Goal: Transaction & Acquisition: Purchase product/service

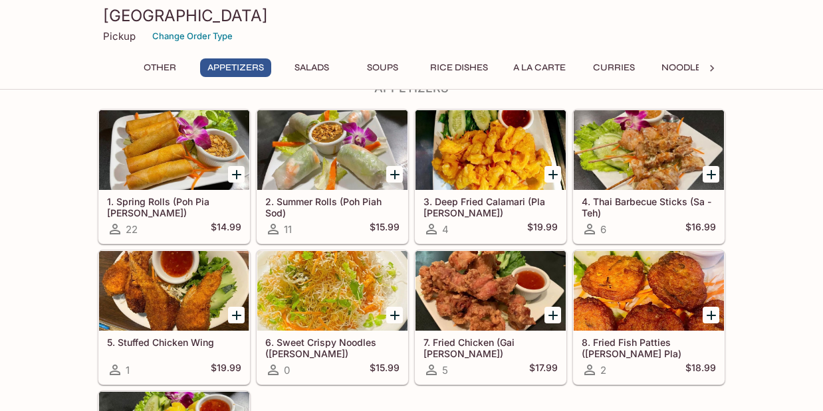
scroll to position [223, 0]
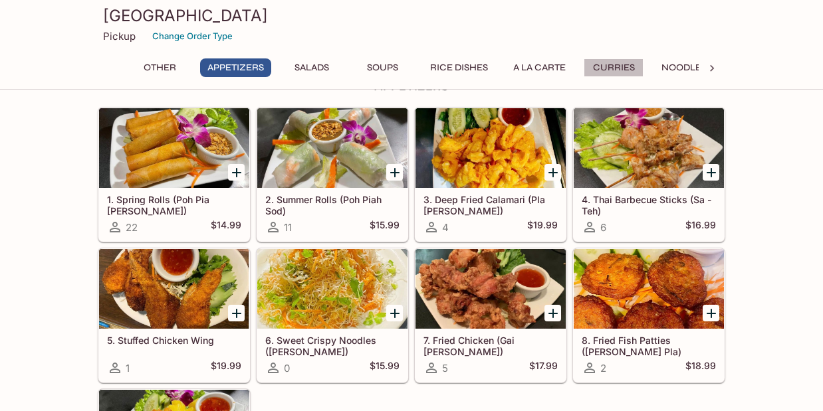
click at [619, 70] on button "Curries" at bounding box center [613, 67] width 60 height 19
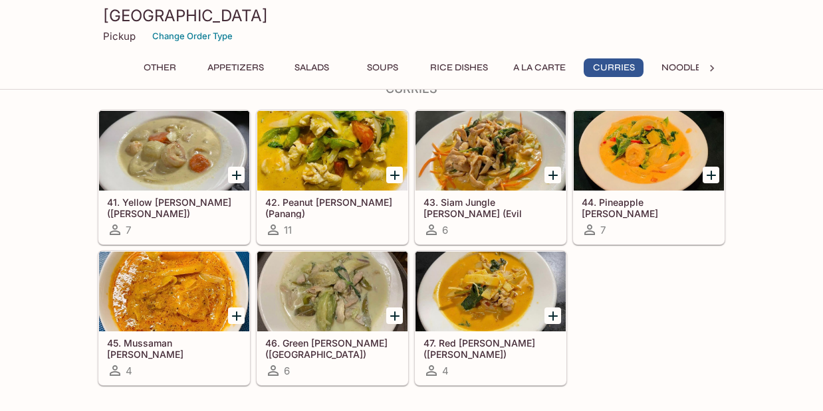
scroll to position [2137, 0]
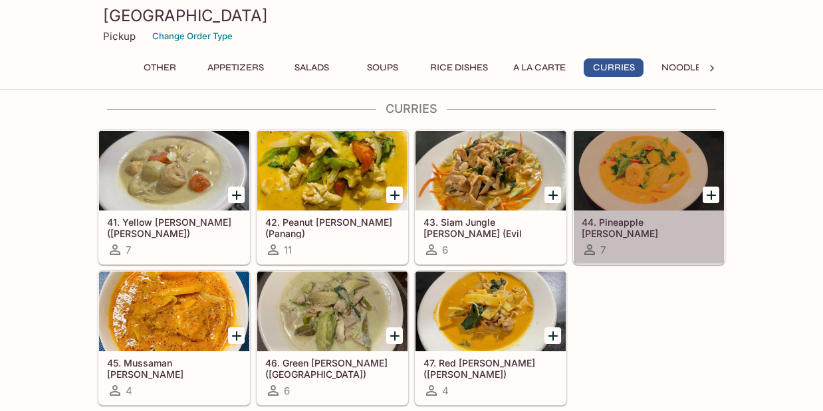
click at [647, 171] on div at bounding box center [649, 171] width 150 height 80
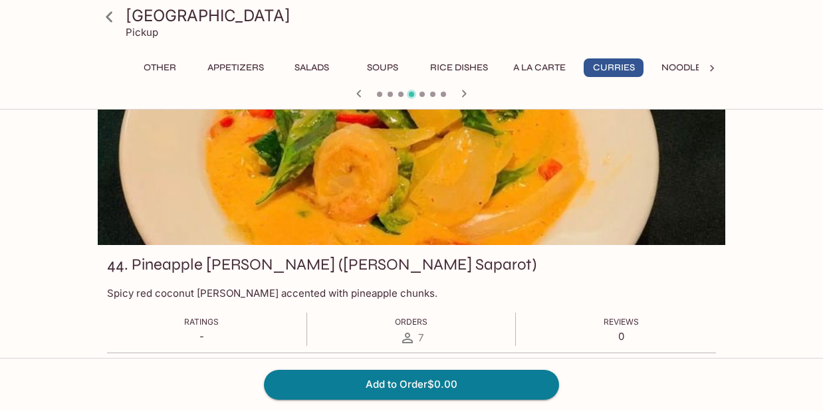
scroll to position [108, 0]
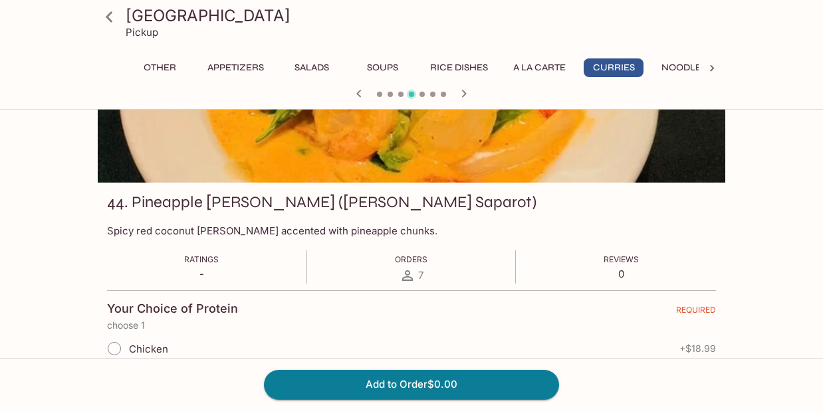
scroll to position [552, 0]
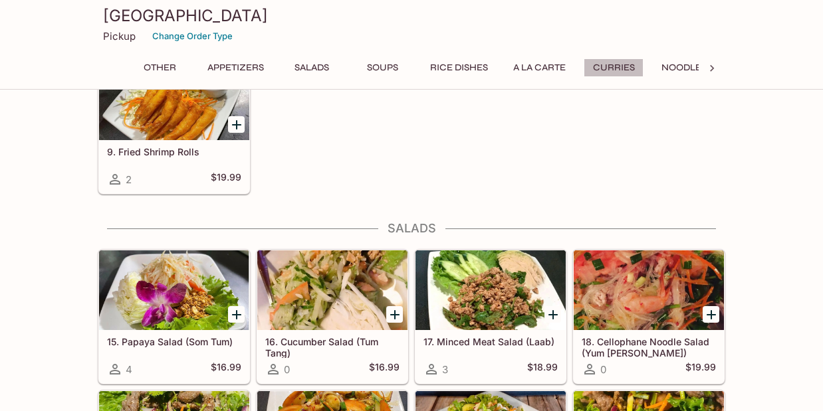
click at [614, 66] on button "Curries" at bounding box center [613, 67] width 60 height 19
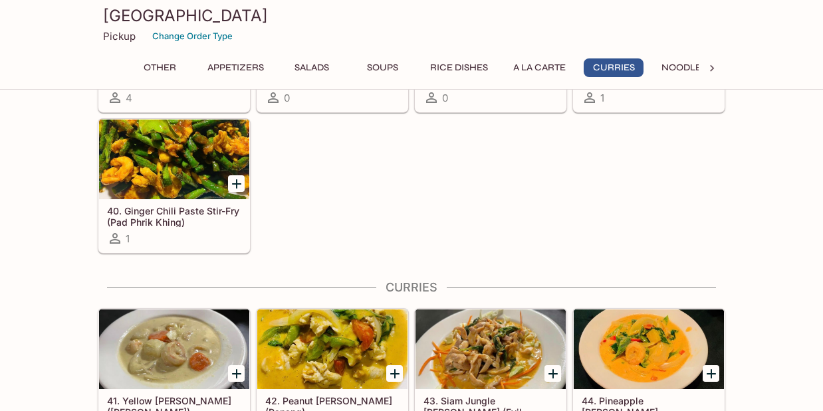
scroll to position [2125, 0]
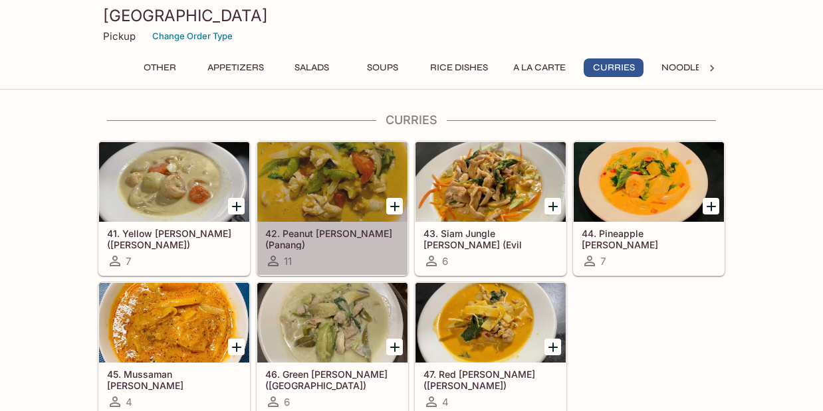
click at [357, 184] on div at bounding box center [332, 182] width 150 height 80
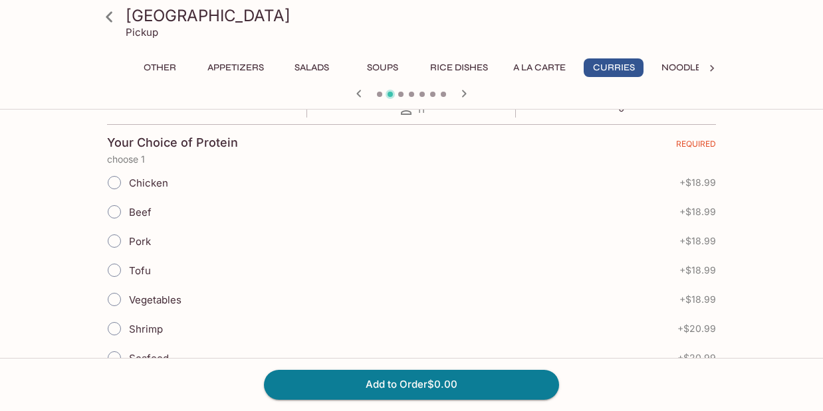
scroll to position [287, 0]
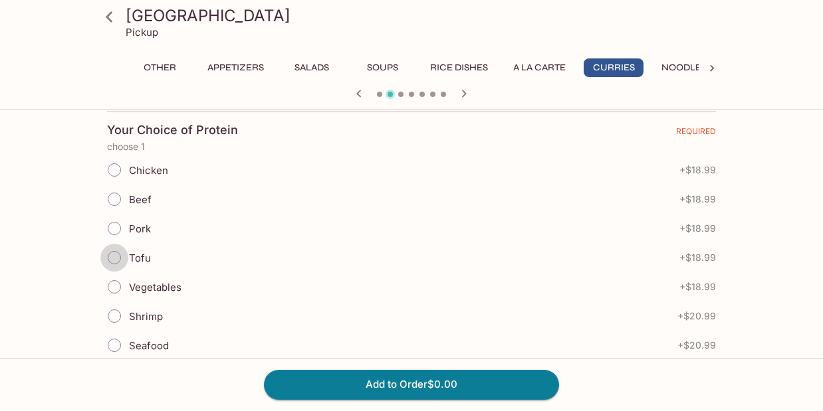
click at [115, 260] on input "Tofu" at bounding box center [114, 258] width 28 height 28
radio input "true"
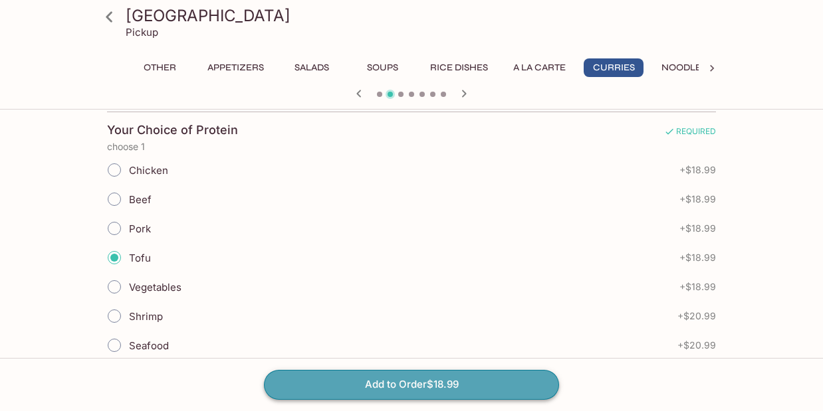
click at [379, 386] on button "Add to Order $18.99" at bounding box center [411, 384] width 295 height 29
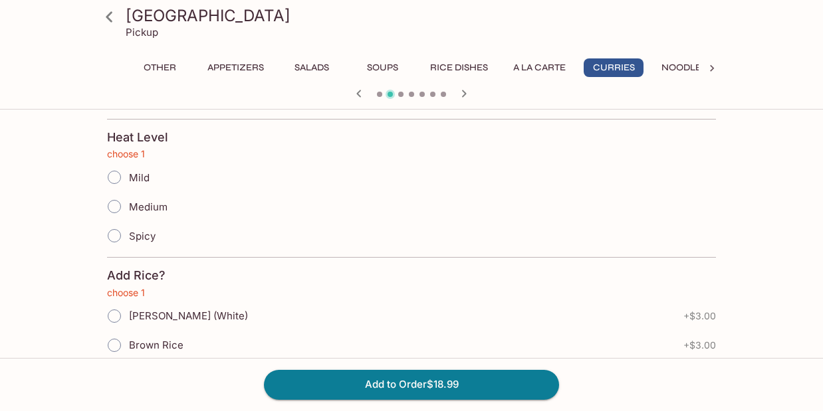
scroll to position [536, 0]
click at [113, 175] on input "Mild" at bounding box center [114, 176] width 28 height 28
radio input "true"
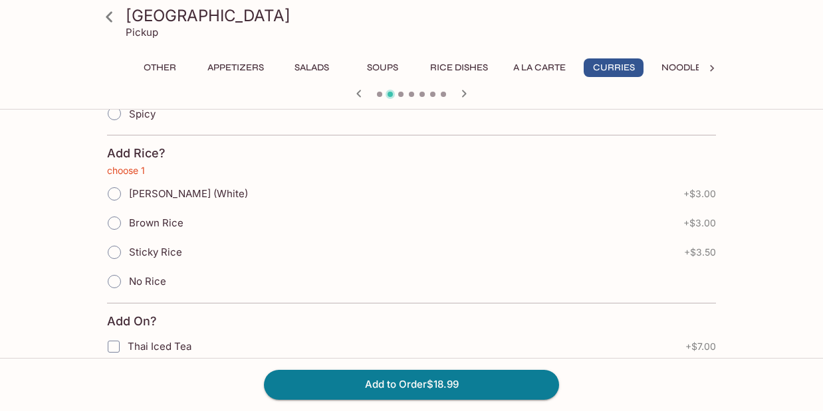
scroll to position [656, 0]
click at [112, 197] on input "[PERSON_NAME] (White)" at bounding box center [114, 195] width 28 height 28
radio input "true"
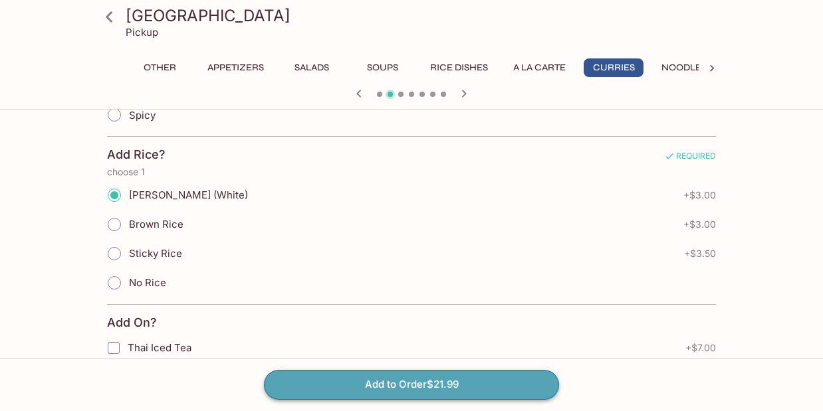
click at [384, 389] on button "Add to Order $21.99" at bounding box center [411, 384] width 295 height 29
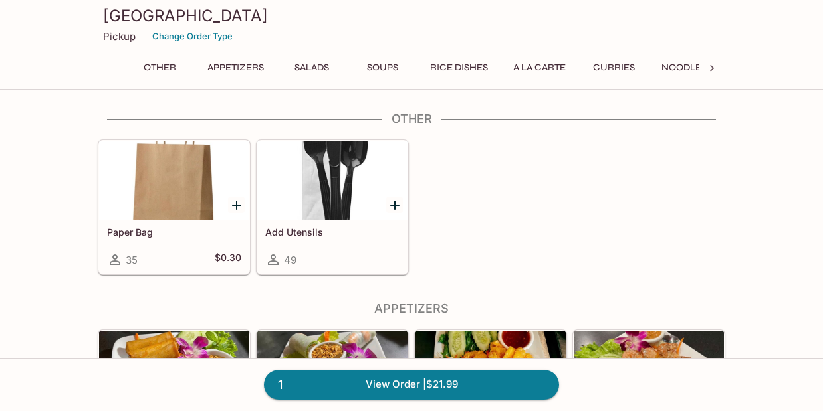
click at [688, 65] on button "Noodles" at bounding box center [684, 67] width 60 height 19
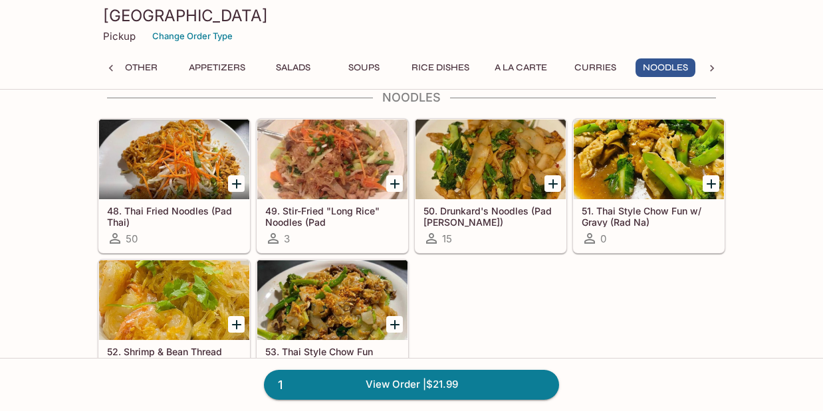
scroll to position [2514, 0]
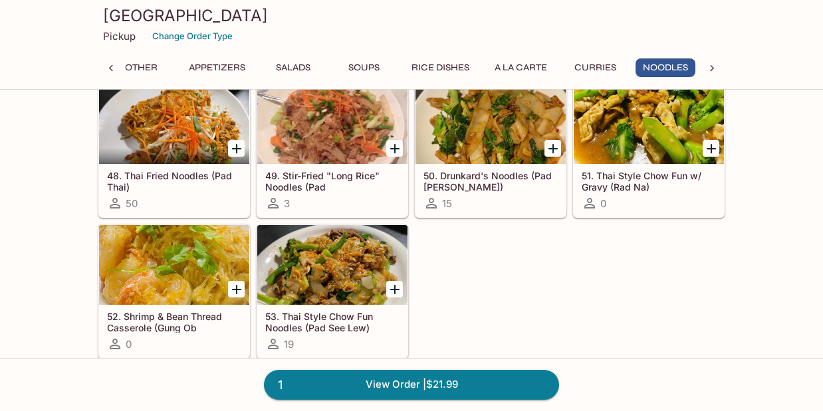
click at [513, 130] on div at bounding box center [490, 124] width 150 height 80
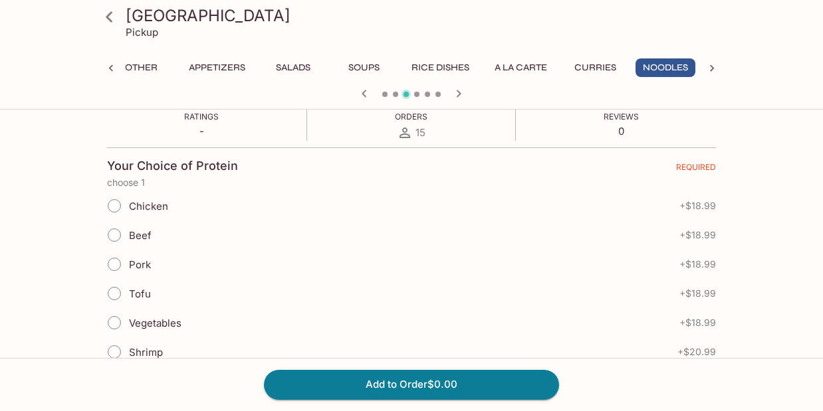
scroll to position [300, 0]
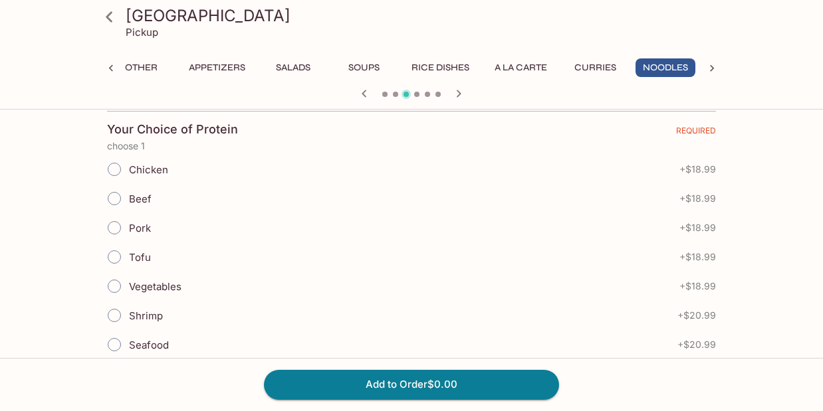
click at [121, 286] on input "Vegetables" at bounding box center [114, 286] width 28 height 28
radio input "true"
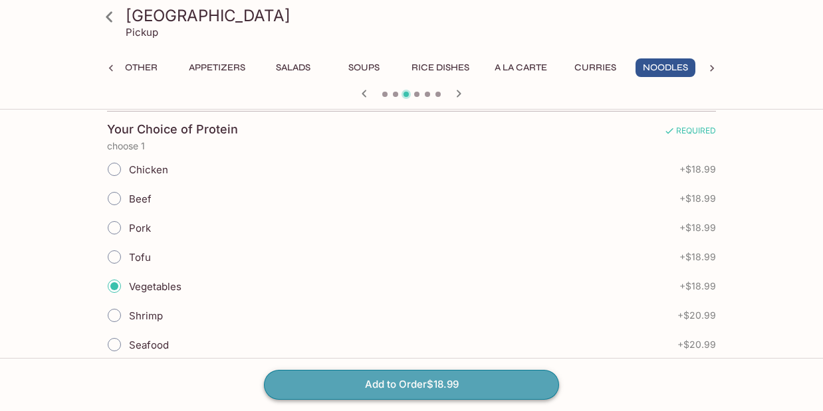
click at [392, 388] on button "Add to Order $18.99" at bounding box center [411, 384] width 295 height 29
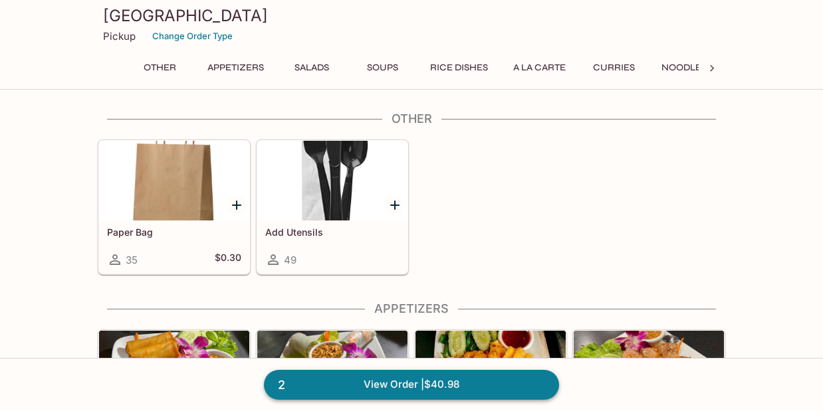
click at [420, 387] on link "2 View Order | $40.98" at bounding box center [411, 384] width 295 height 29
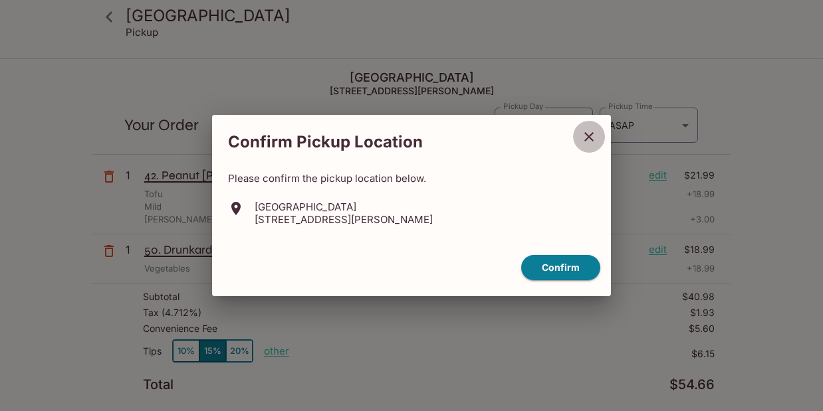
click at [591, 134] on icon "close" at bounding box center [588, 136] width 9 height 9
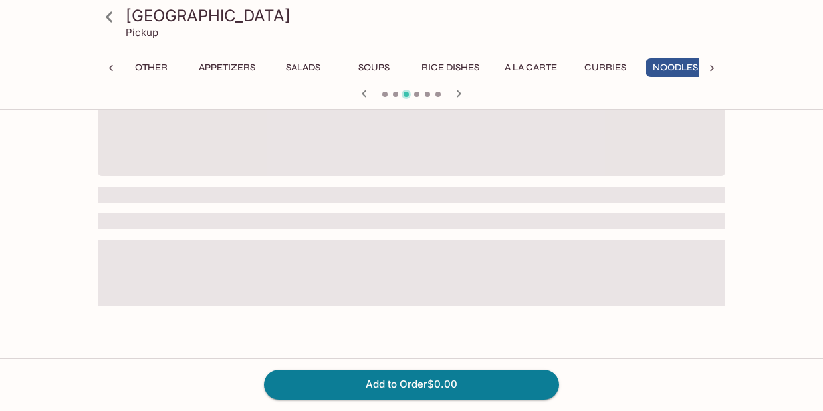
scroll to position [0, 19]
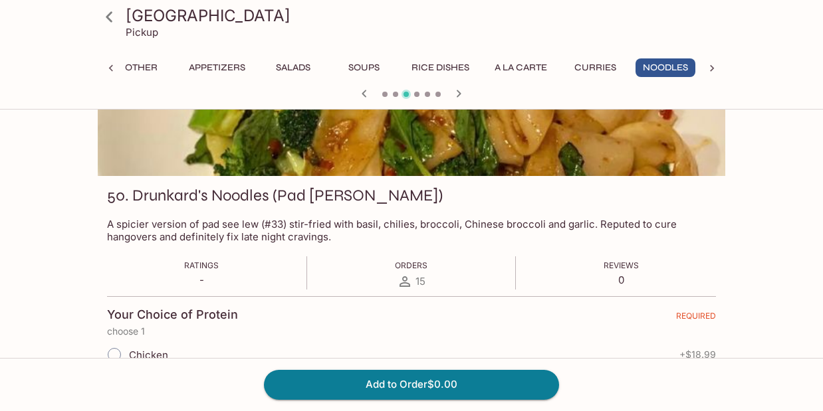
scroll to position [619, 0]
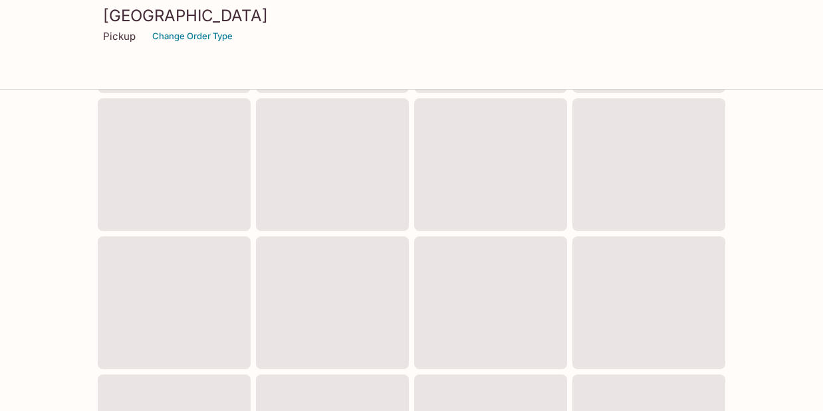
scroll to position [619, 0]
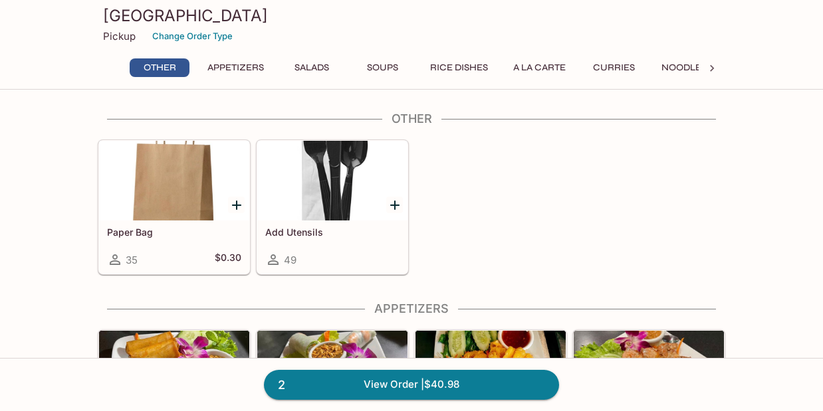
scroll to position [169, 0]
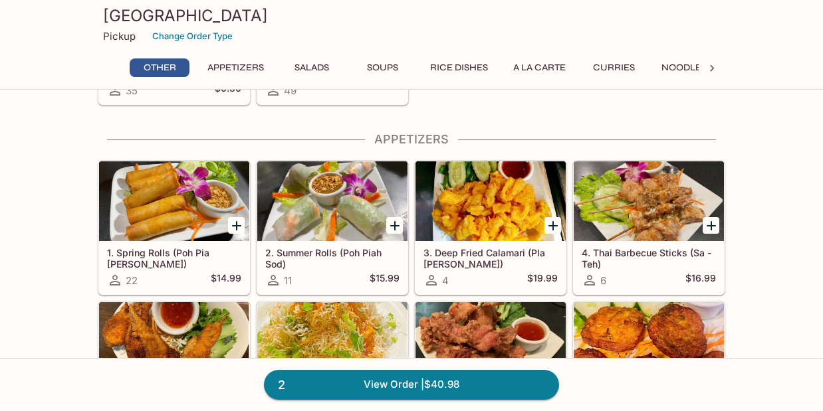
click at [619, 68] on button "Curries" at bounding box center [613, 67] width 60 height 19
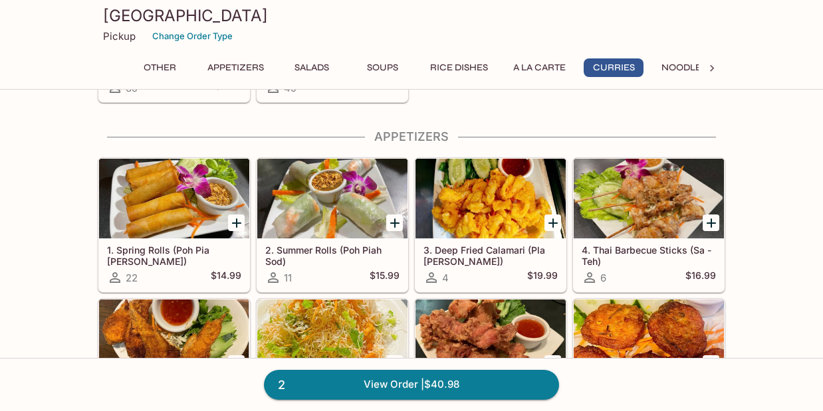
scroll to position [2125, 0]
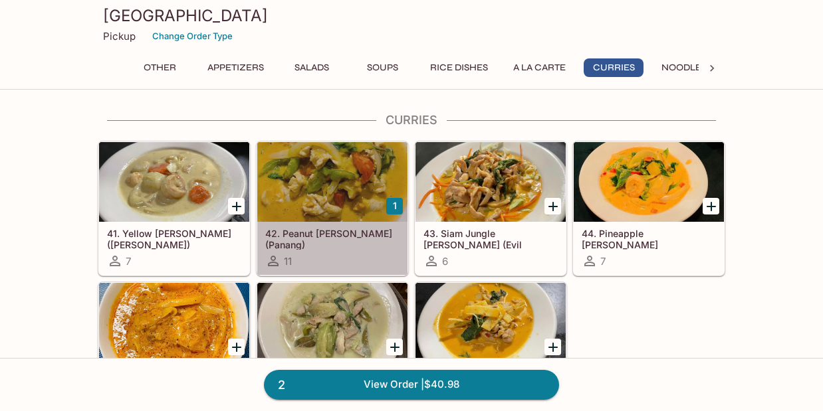
click at [346, 184] on div at bounding box center [332, 182] width 150 height 80
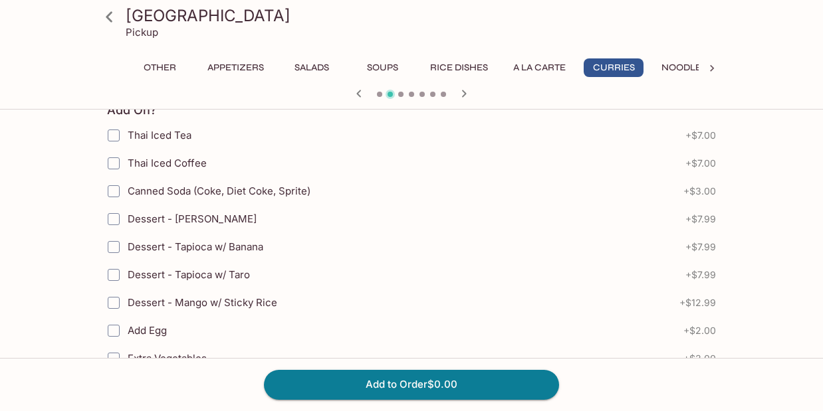
scroll to position [851, 0]
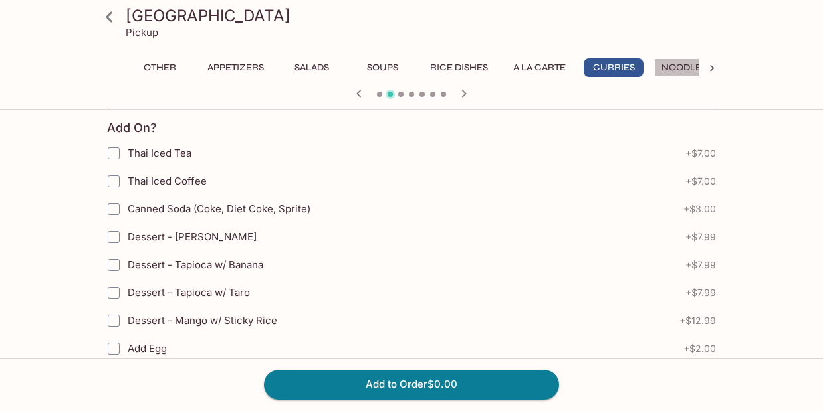
click at [683, 67] on button "Noodles" at bounding box center [684, 67] width 60 height 19
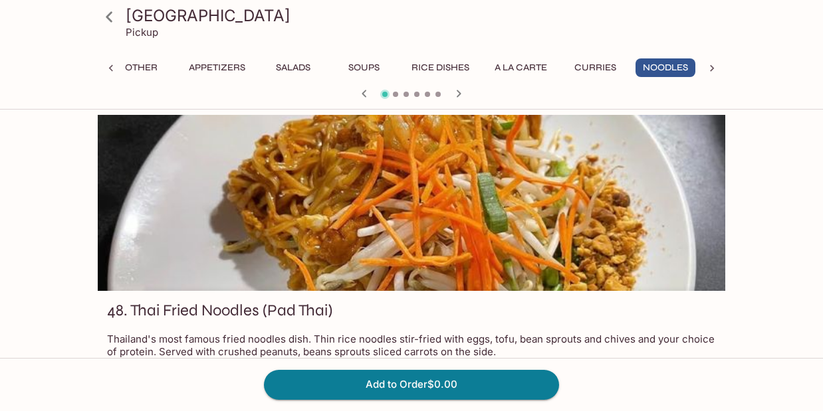
scroll to position [0, 0]
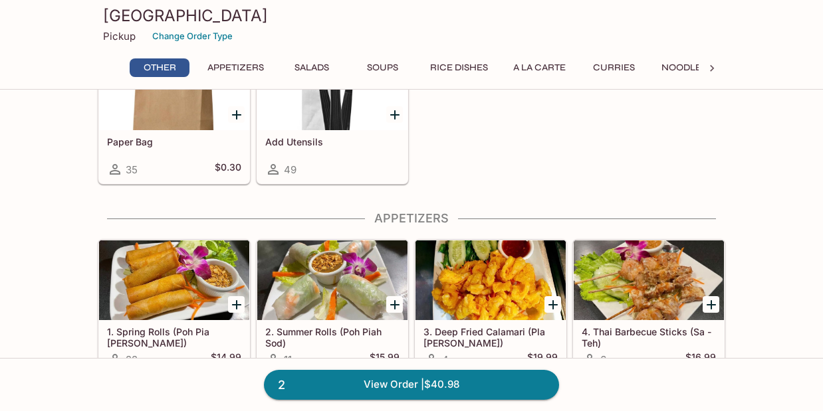
scroll to position [47, 0]
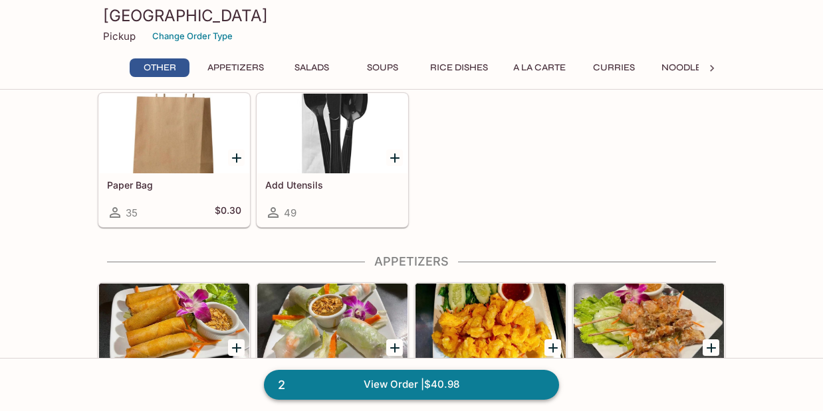
click at [459, 390] on link "2 View Order | $40.98" at bounding box center [411, 384] width 295 height 29
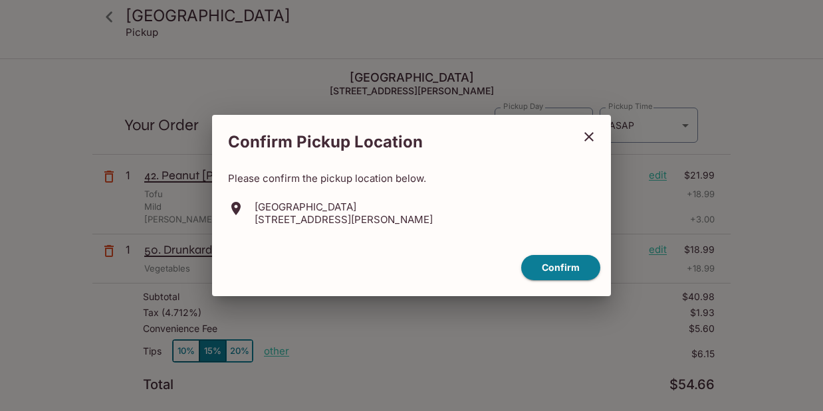
click at [587, 138] on icon "close" at bounding box center [588, 136] width 9 height 9
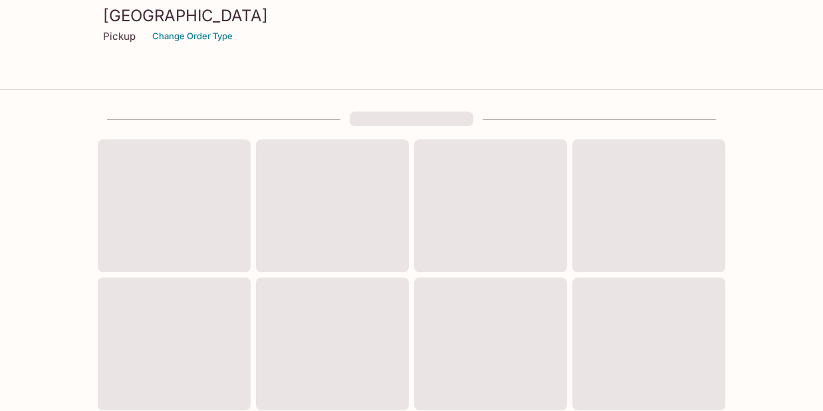
scroll to position [47, 0]
